Goal: Task Accomplishment & Management: Manage account settings

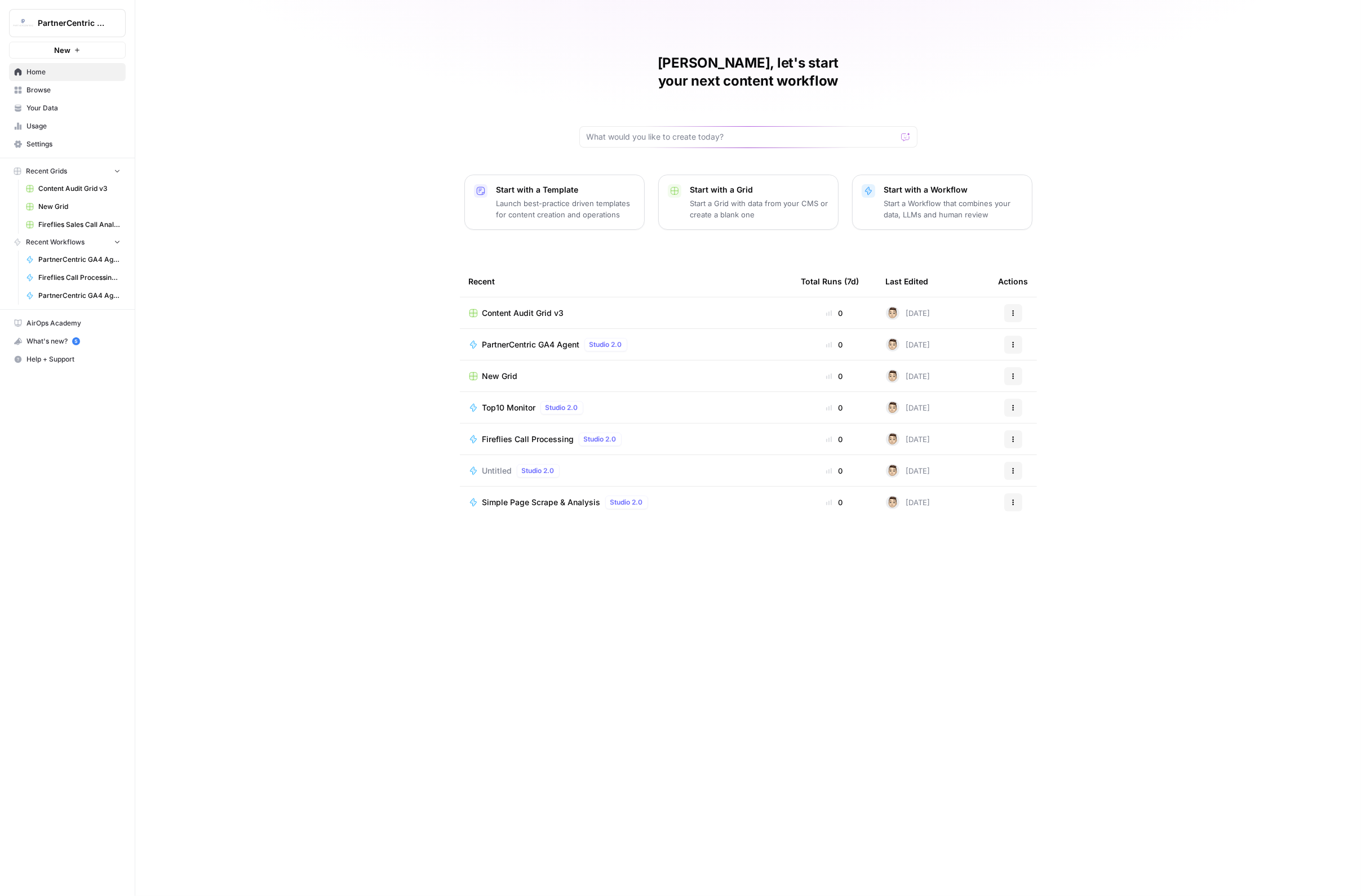
click at [43, 99] on link "Your Data" at bounding box center [67, 108] width 117 height 18
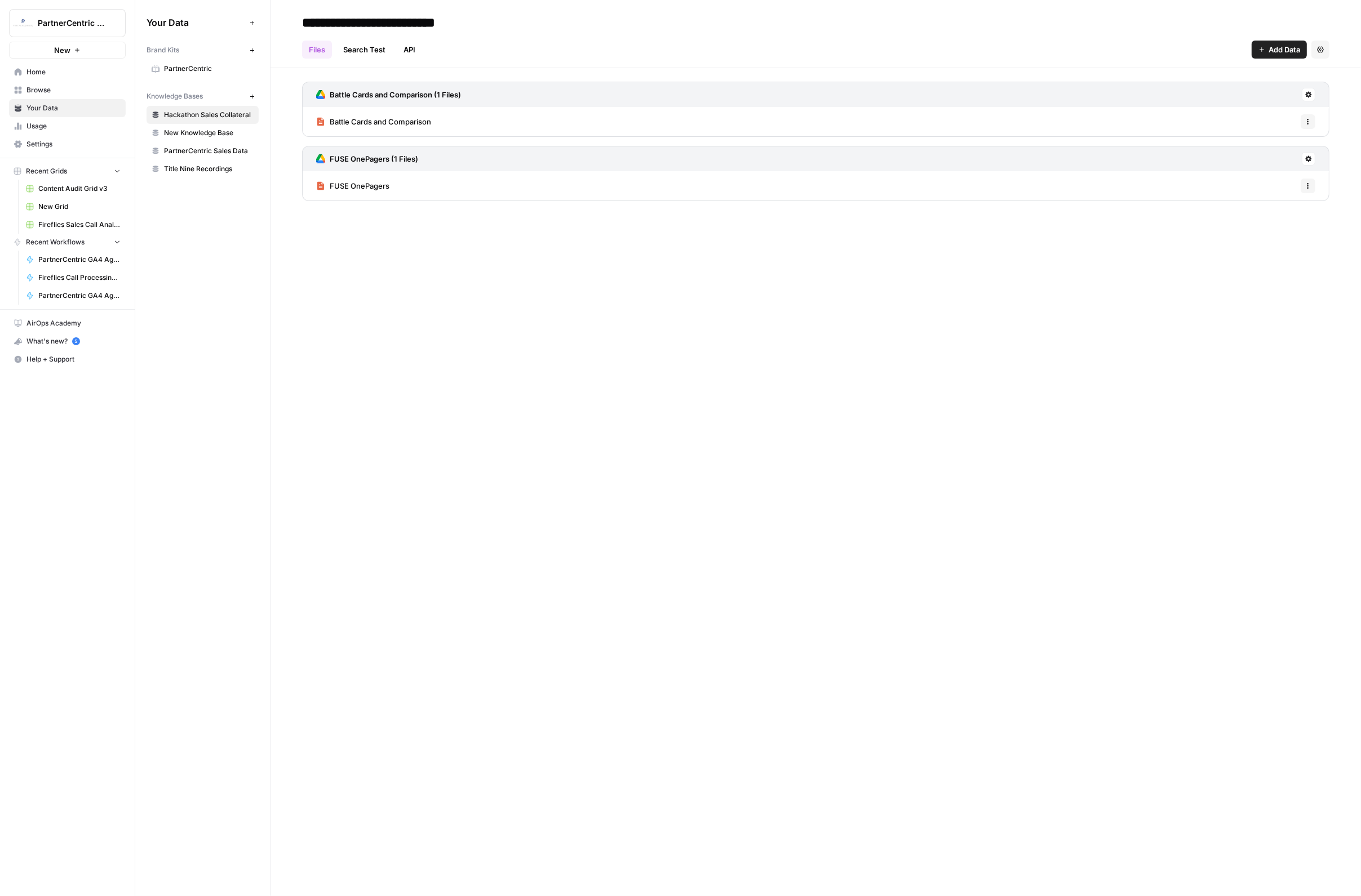
click at [205, 135] on span "New Knowledge Base" at bounding box center [208, 133] width 89 height 10
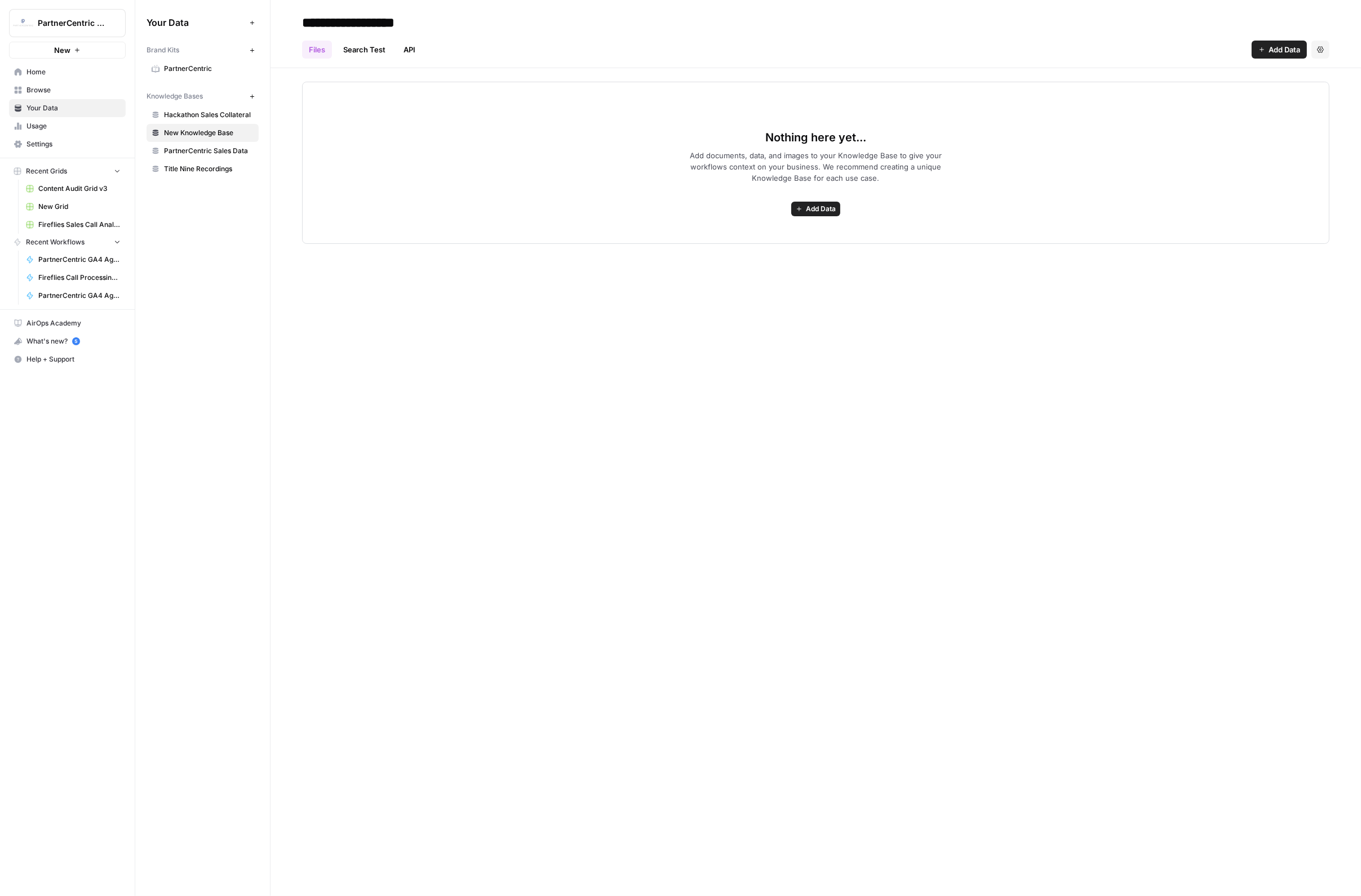
click at [206, 154] on span "PartnerCentric Sales Data" at bounding box center [208, 151] width 89 height 10
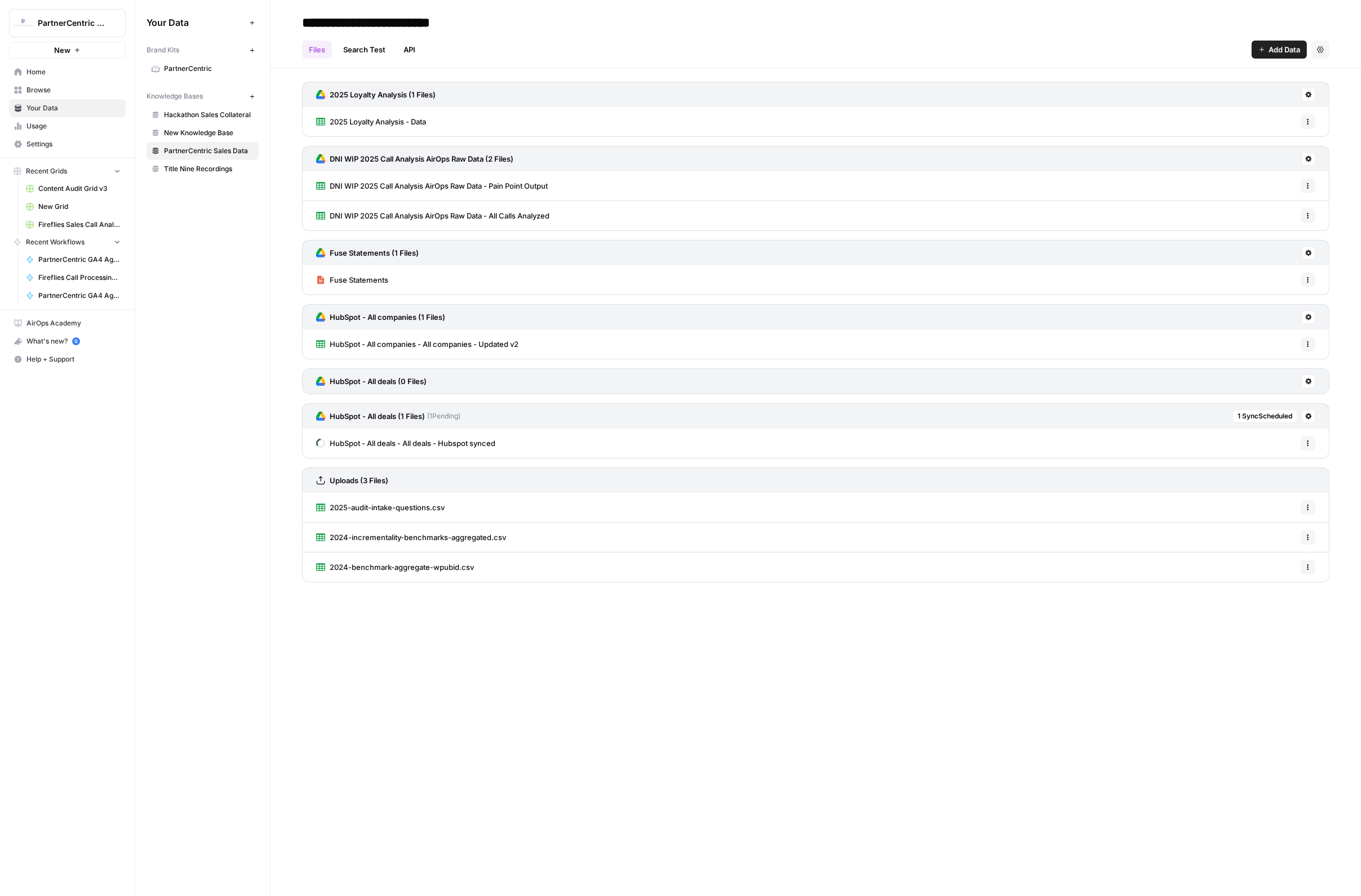
click at [575, 444] on div "HubSpot - All deals - All deals - Hubspot synced Options" at bounding box center [816, 443] width 1028 height 30
click at [483, 446] on span "HubSpot - All deals - All deals - Hubspot synced" at bounding box center [412, 443] width 166 height 11
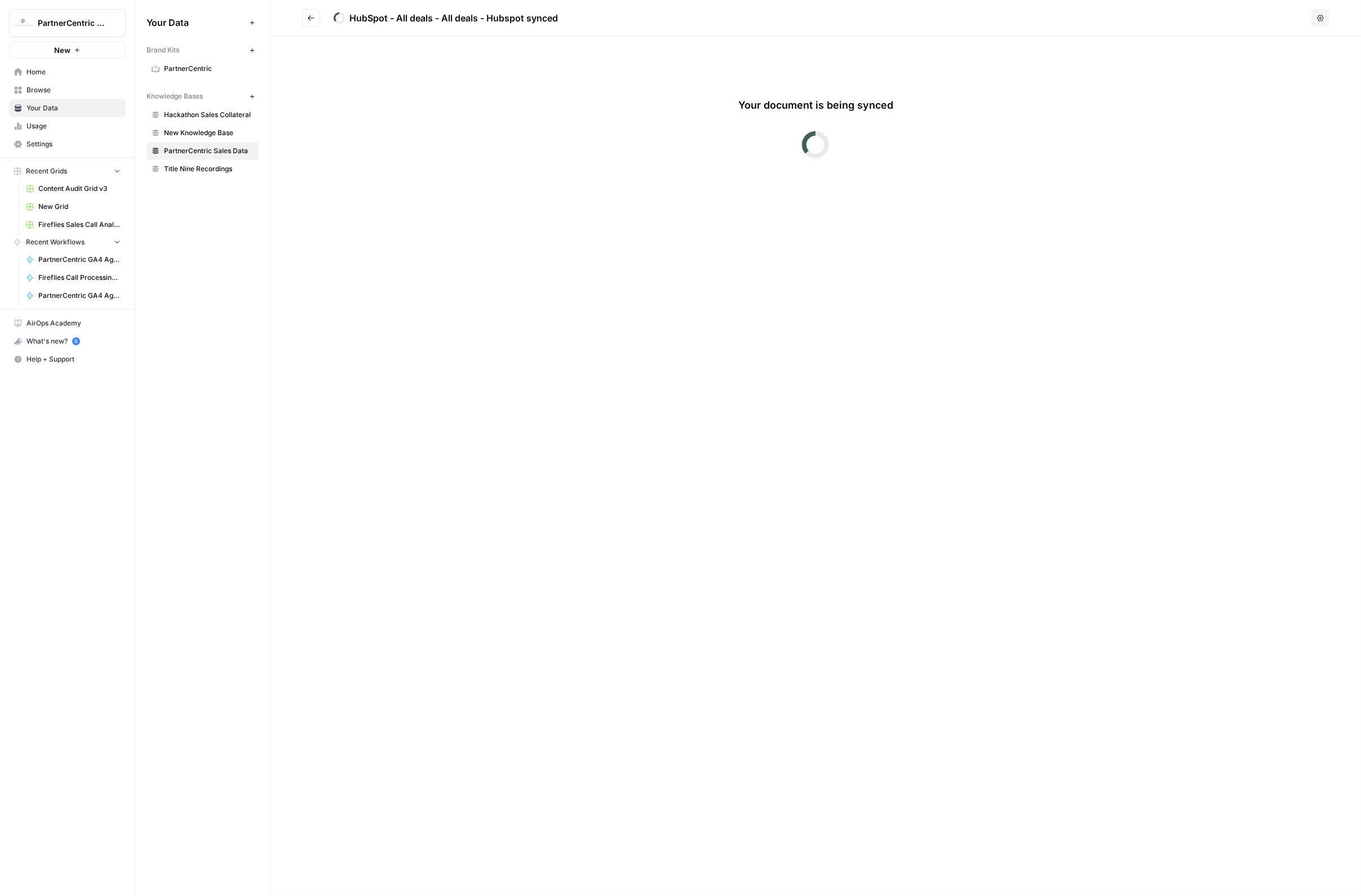
click at [308, 19] on icon "Go back" at bounding box center [311, 17] width 7 height 5
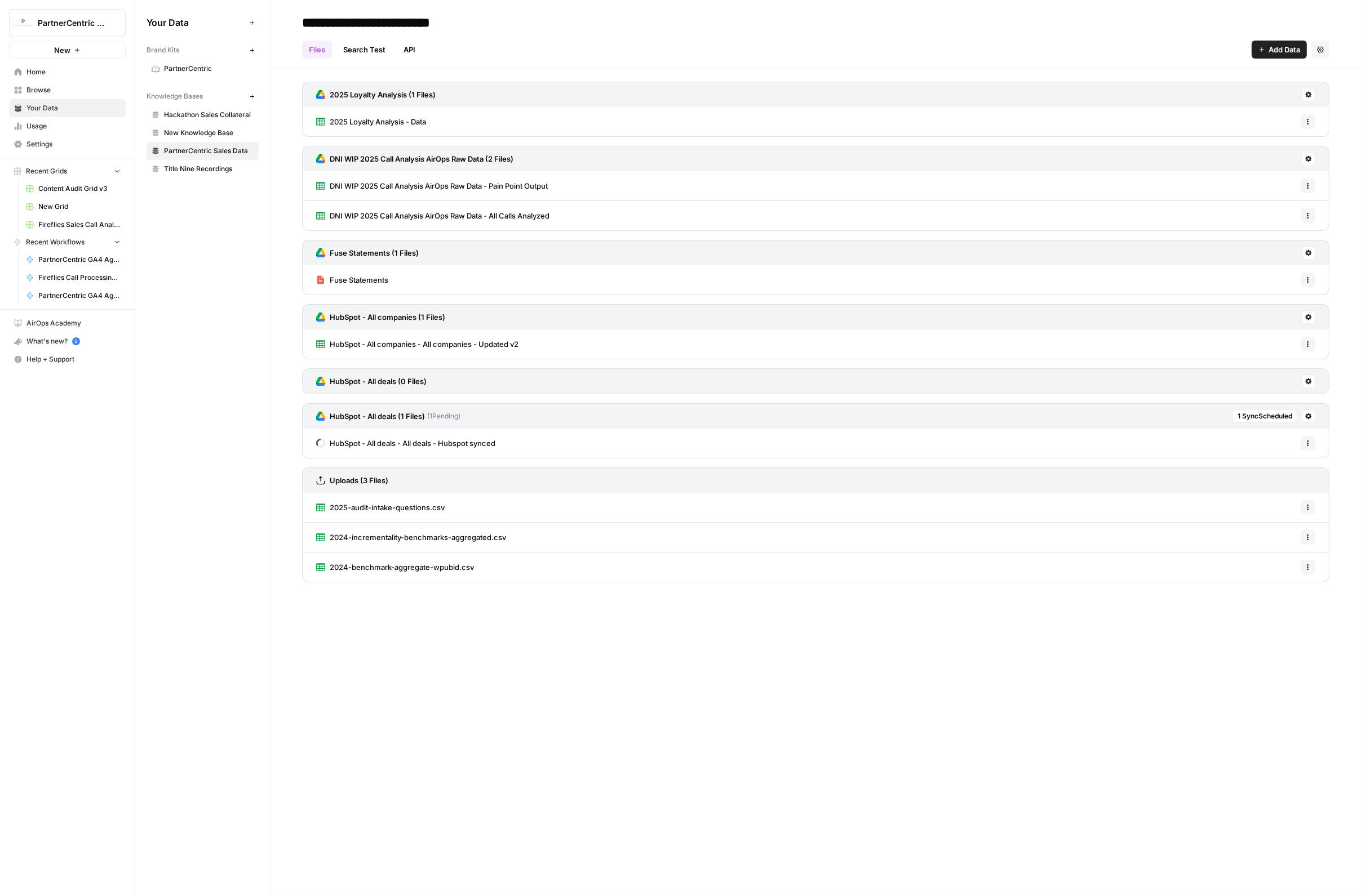
click at [1274, 417] on span "1 Sync Scheduled" at bounding box center [1265, 416] width 55 height 10
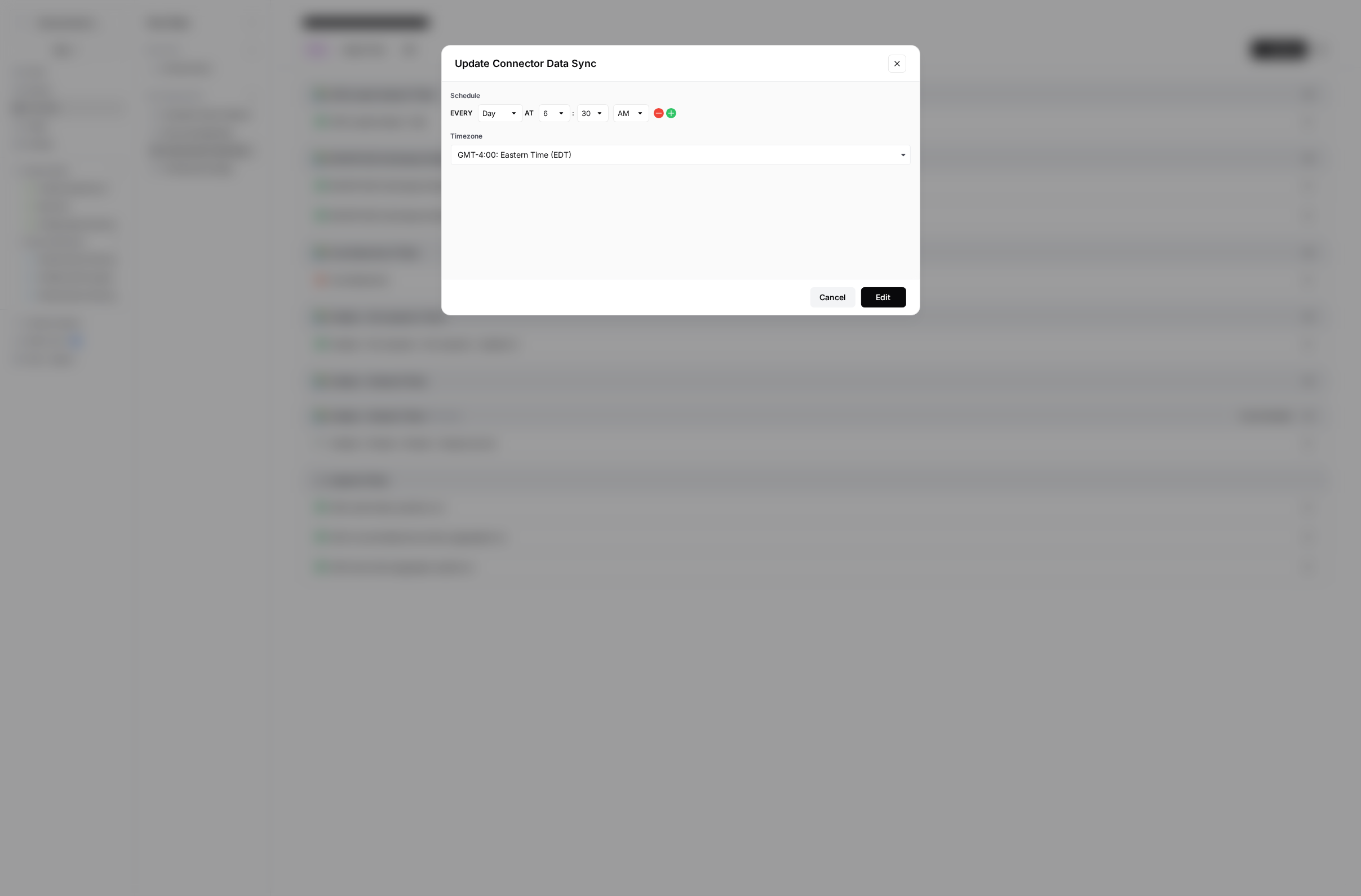
click at [840, 298] on div "Cancel" at bounding box center [833, 297] width 27 height 11
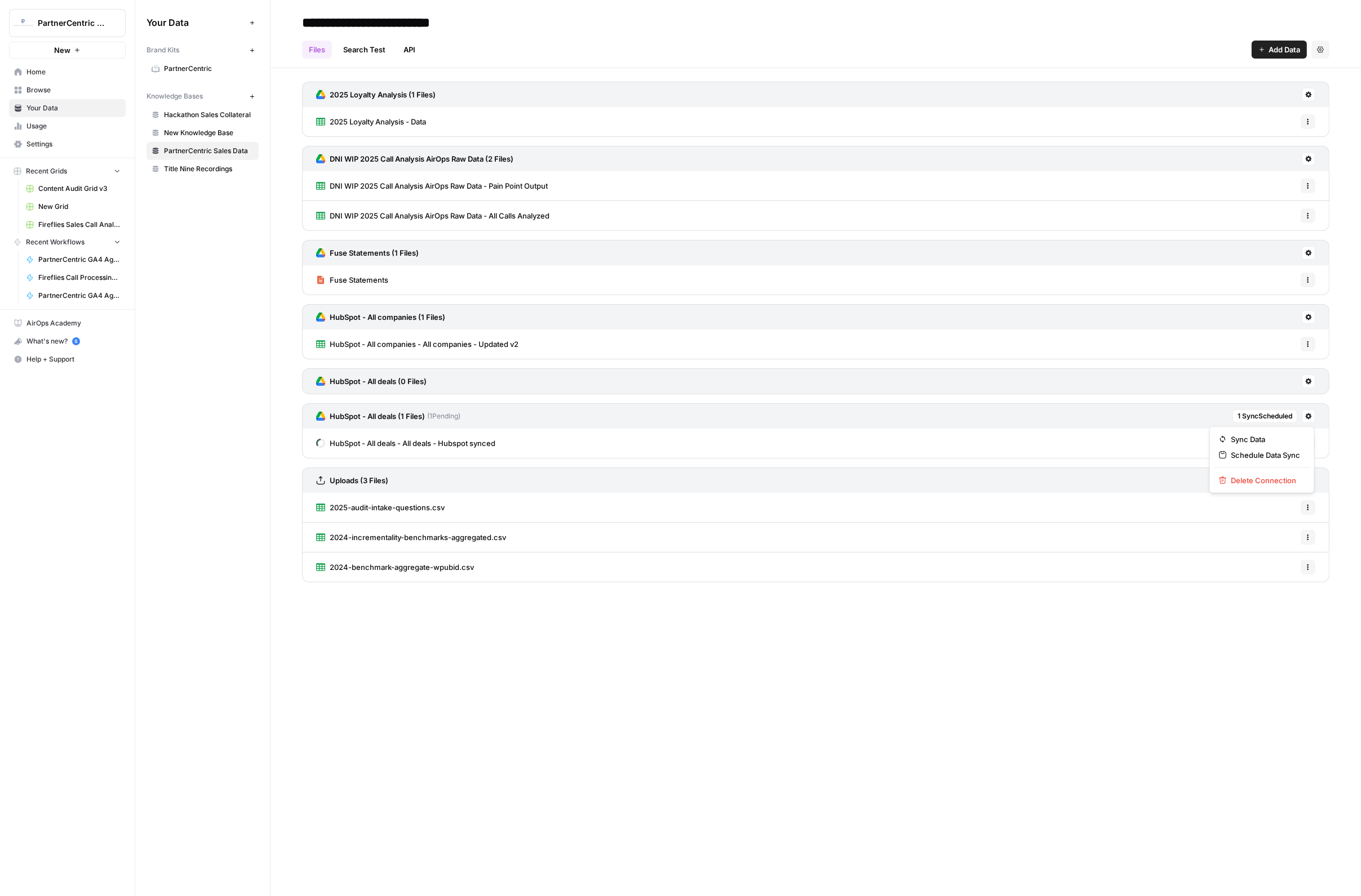
click at [1308, 414] on icon at bounding box center [1309, 417] width 6 height 6
click at [1308, 445] on icon "button" at bounding box center [1309, 446] width 2 height 2
click at [429, 440] on span "HubSpot - All deals - All deals - Hubspot synced" at bounding box center [412, 443] width 166 height 11
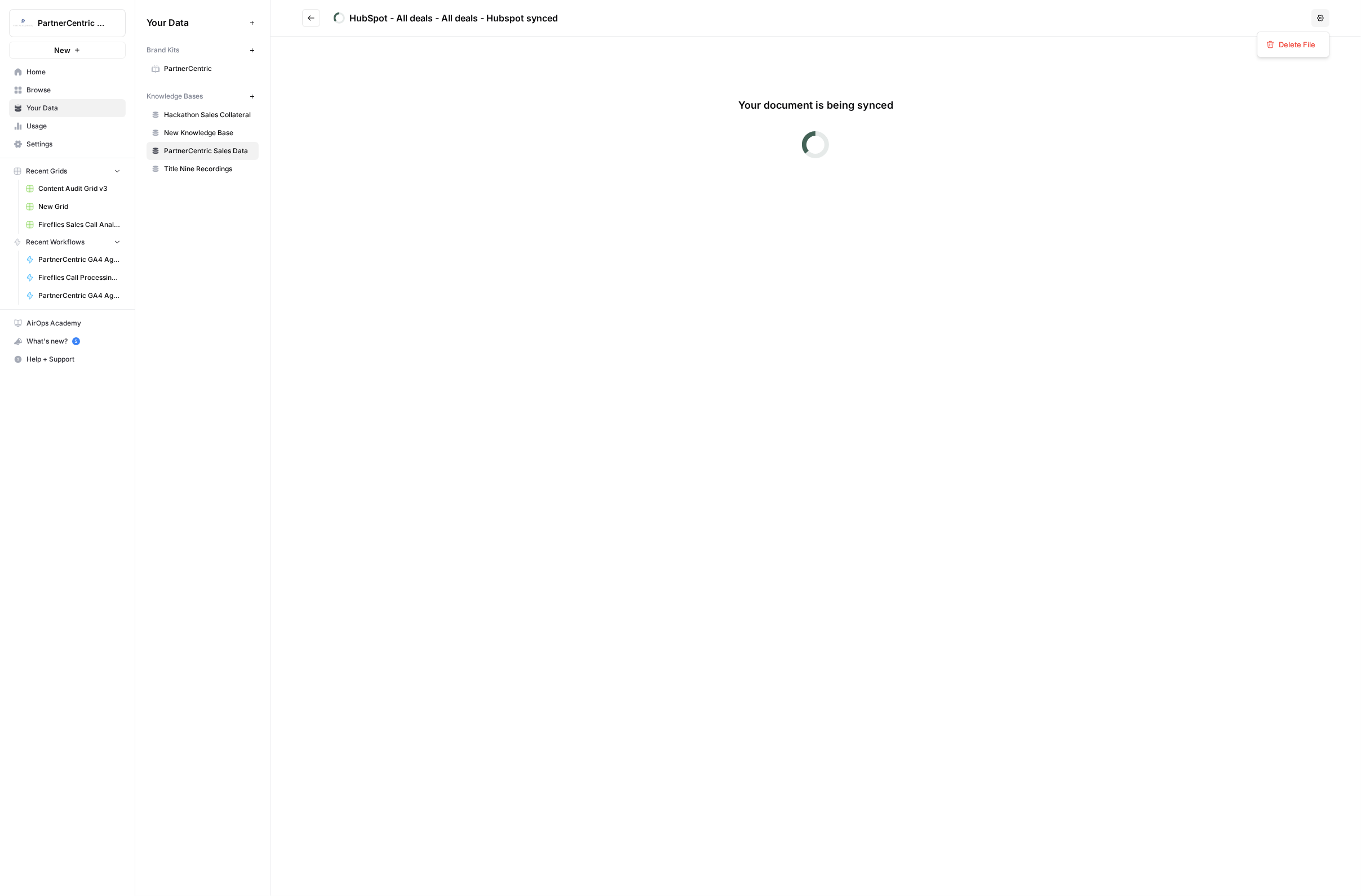
click at [1326, 21] on button "Options" at bounding box center [1321, 18] width 18 height 18
click at [313, 19] on icon "Go back" at bounding box center [311, 18] width 8 height 8
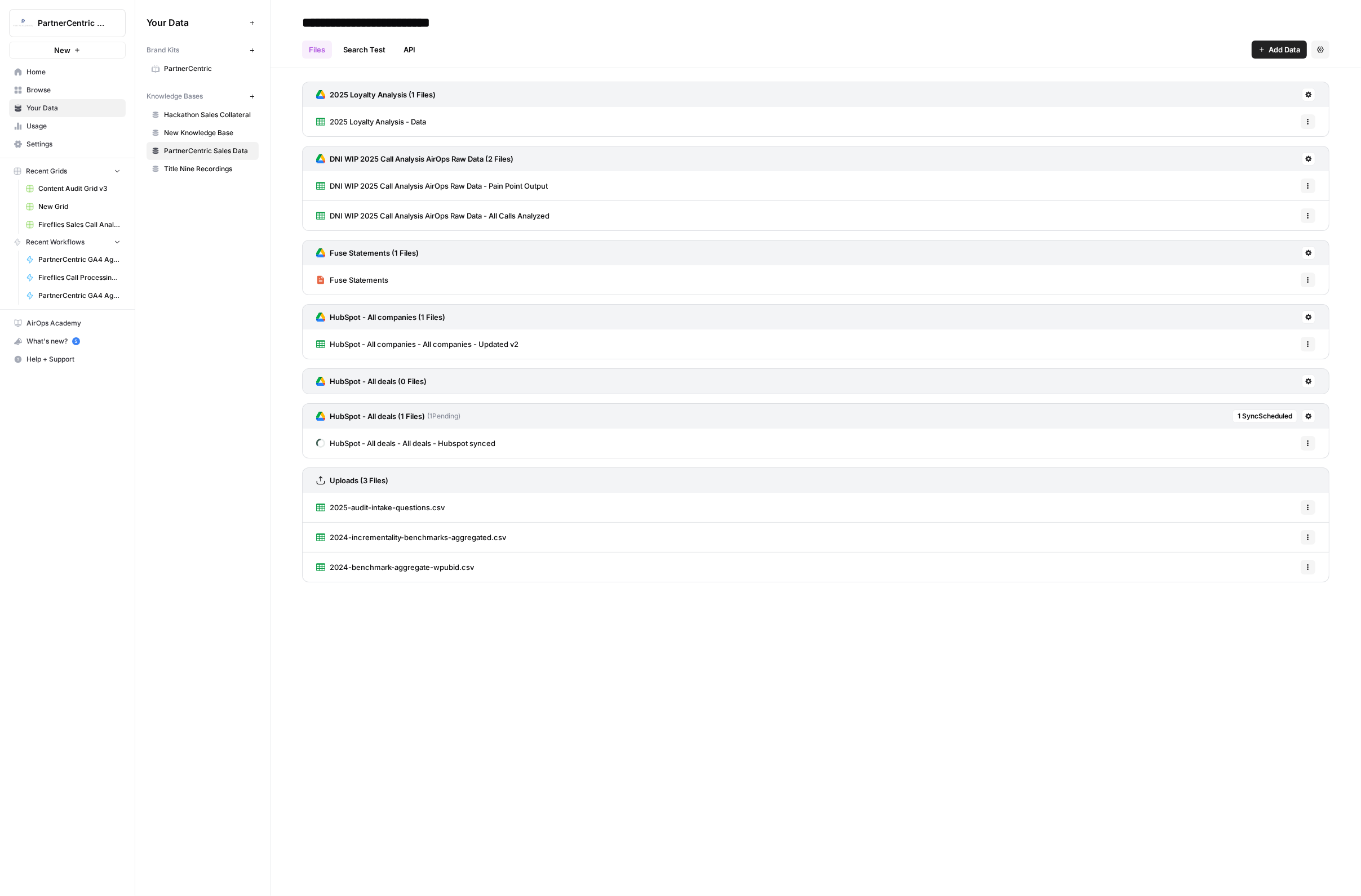
click at [1291, 414] on span "1 Sync Scheduled" at bounding box center [1265, 416] width 55 height 10
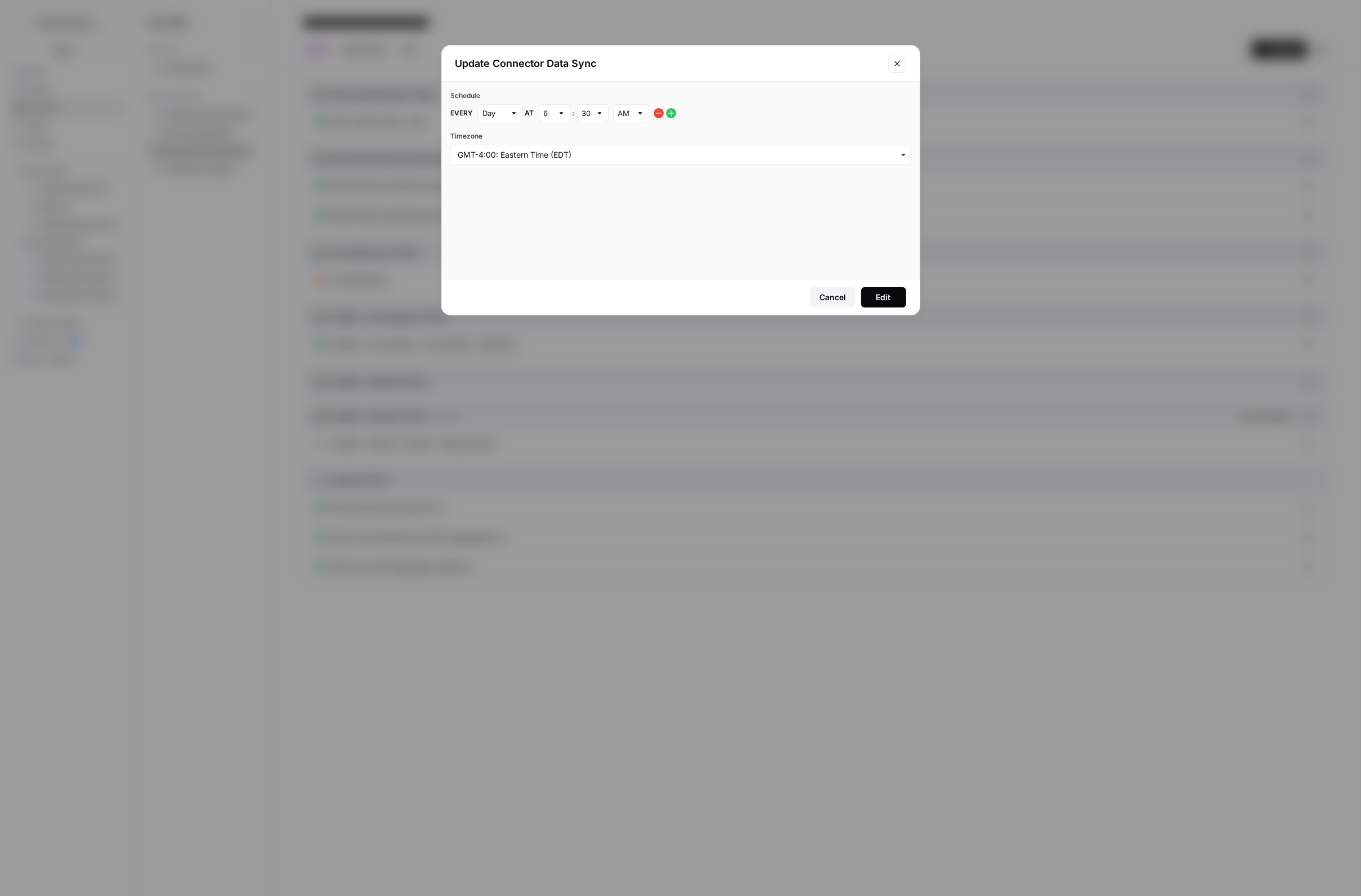
click at [656, 114] on icon "button" at bounding box center [659, 114] width 9 height 9
click at [877, 289] on button "Edit" at bounding box center [884, 297] width 45 height 20
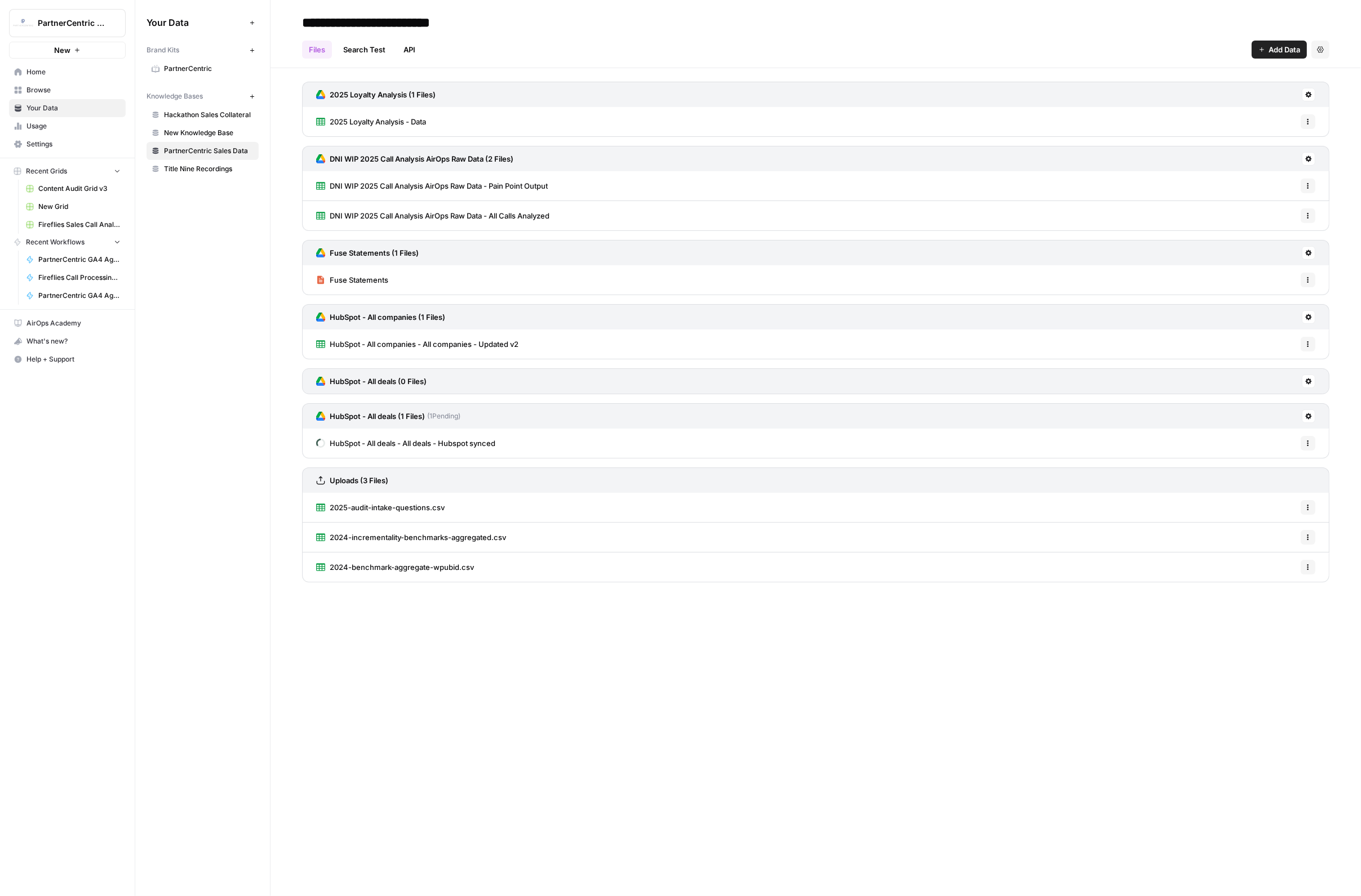
click at [405, 448] on span "HubSpot - All deals - All deals - Hubspot synced" at bounding box center [412, 443] width 166 height 11
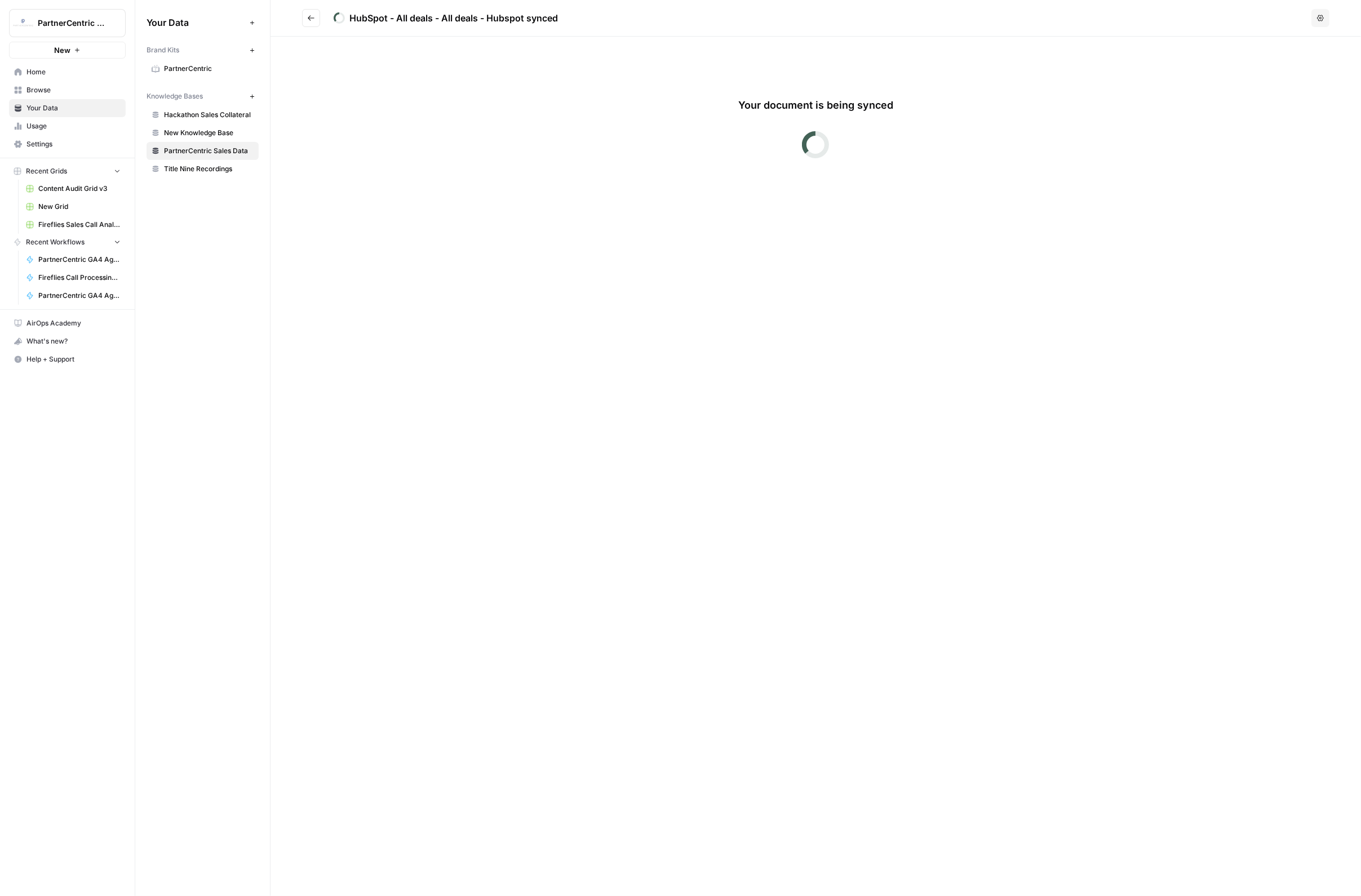
click at [311, 23] on button "Go back" at bounding box center [311, 18] width 18 height 18
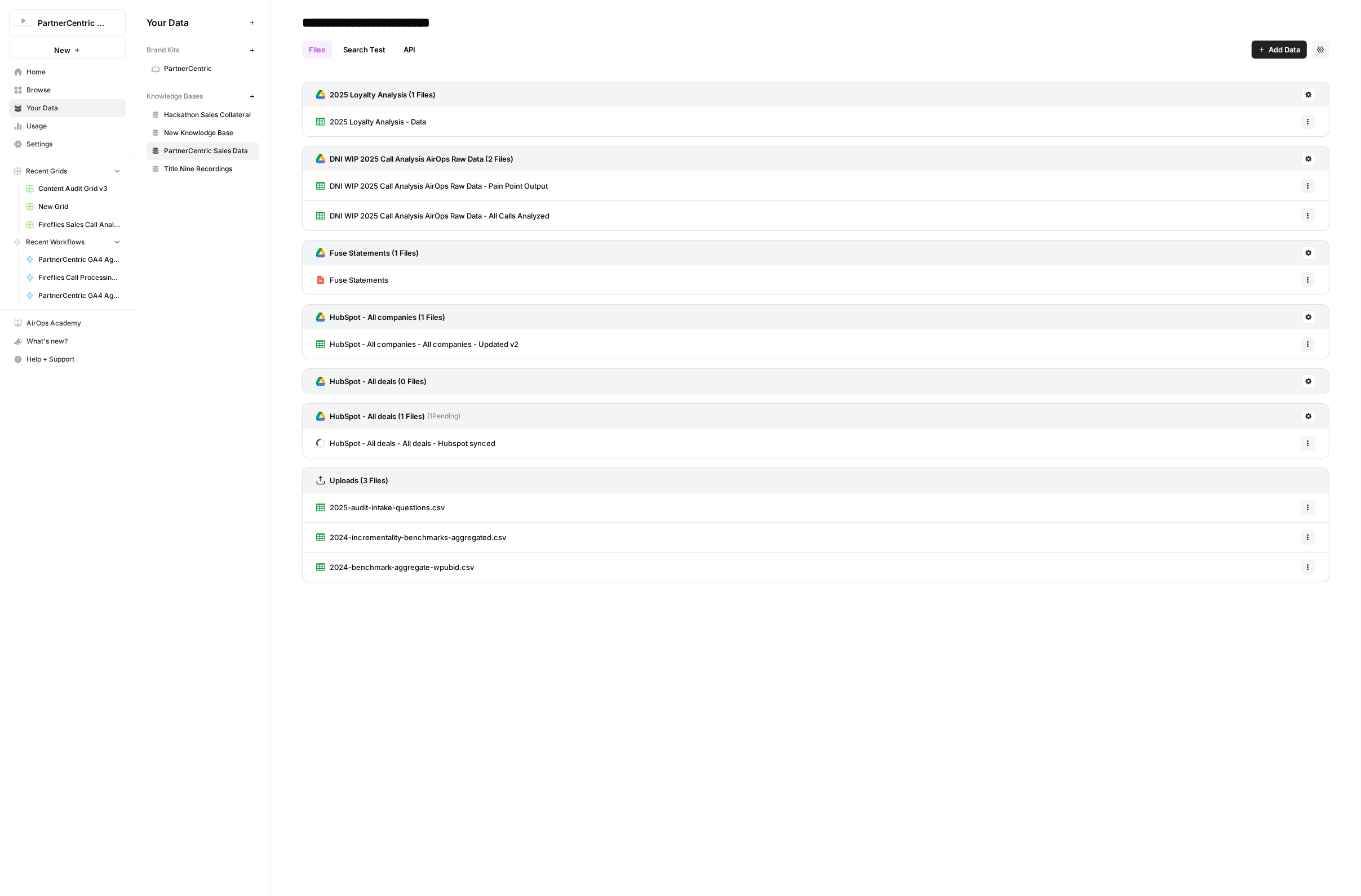
click at [1310, 417] on icon at bounding box center [1309, 416] width 7 height 7
click at [1286, 437] on span "Sync Data" at bounding box center [1266, 439] width 69 height 11
click at [1347, 852] on icon "close" at bounding box center [1345, 852] width 8 height 9
click at [1310, 419] on button at bounding box center [1309, 417] width 14 height 14
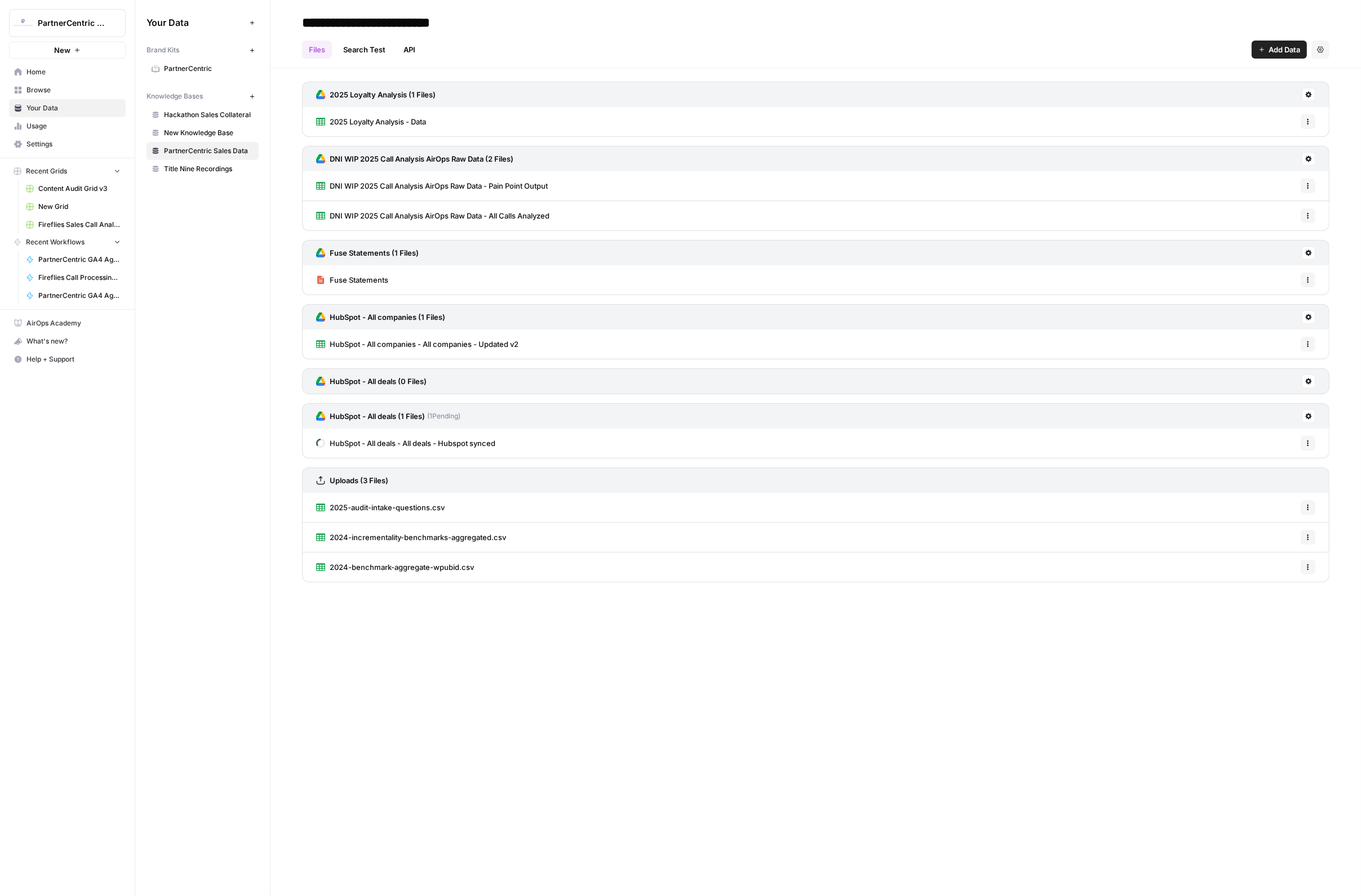
click at [1310, 384] on button at bounding box center [1309, 382] width 14 height 14
click at [1293, 441] on span "Delete Connection" at bounding box center [1266, 445] width 69 height 11
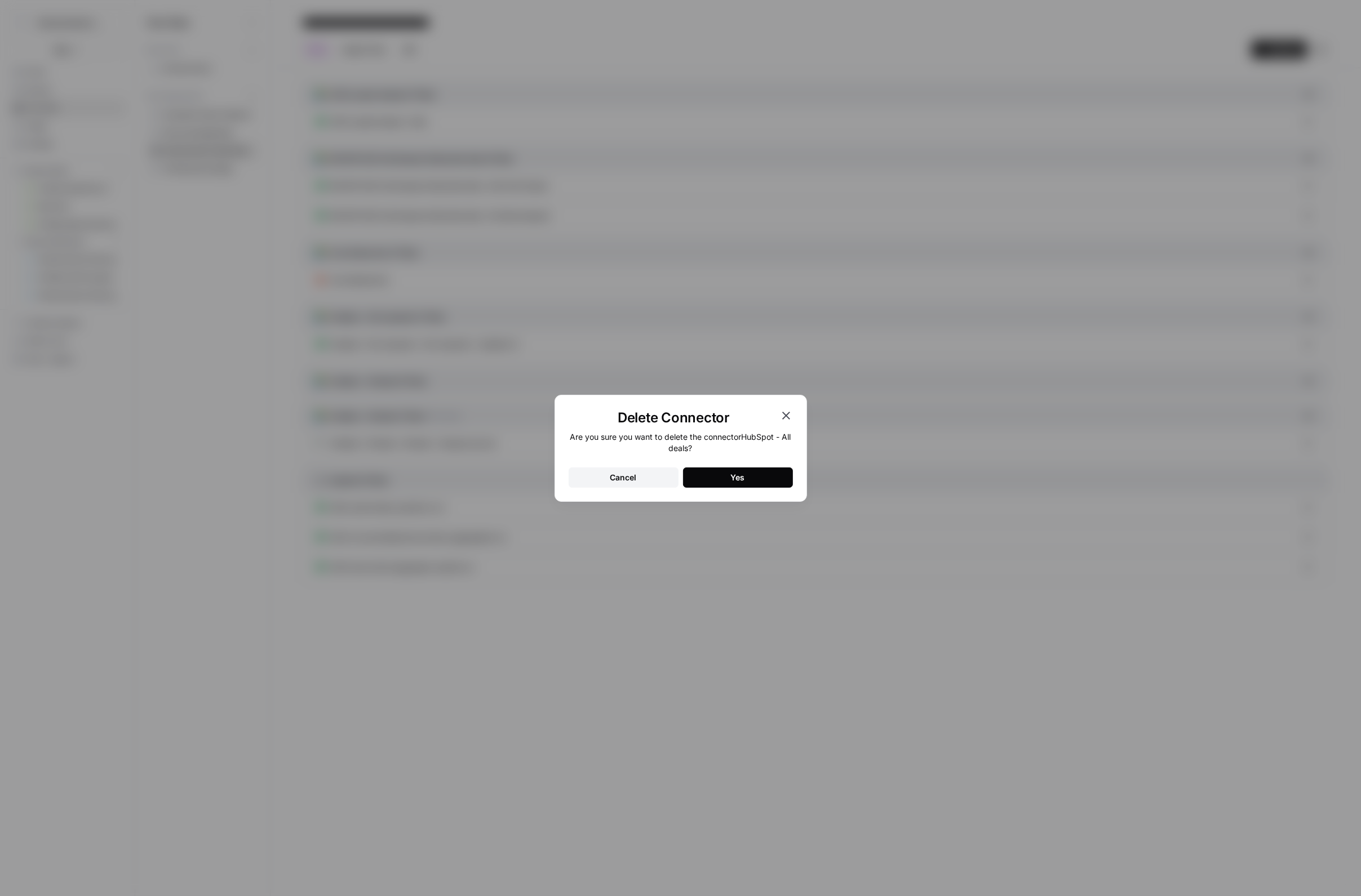
click at [748, 485] on button "Yes" at bounding box center [738, 477] width 110 height 20
